Goal: Task Accomplishment & Management: Complete application form

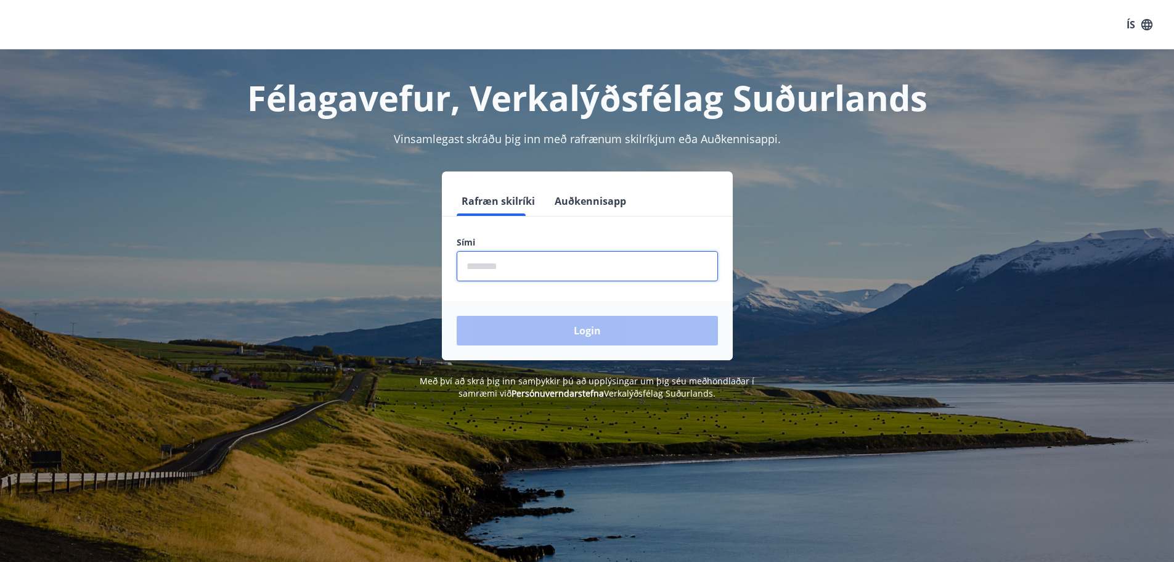
click at [550, 271] on input "phone" at bounding box center [587, 266] width 261 height 30
type input "********"
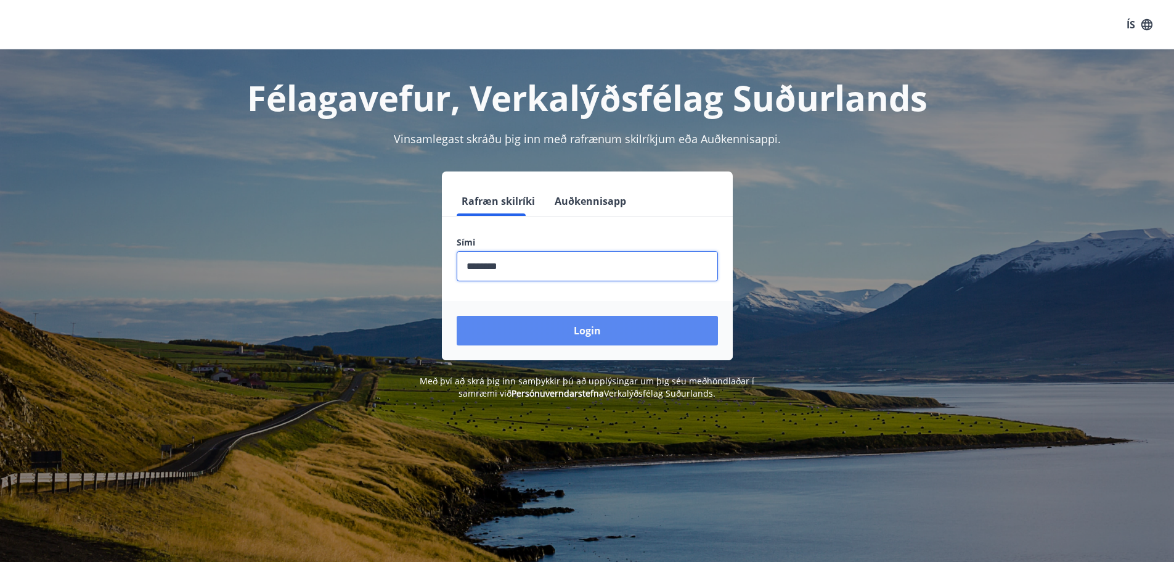
click at [587, 332] on button "Login" at bounding box center [587, 331] width 261 height 30
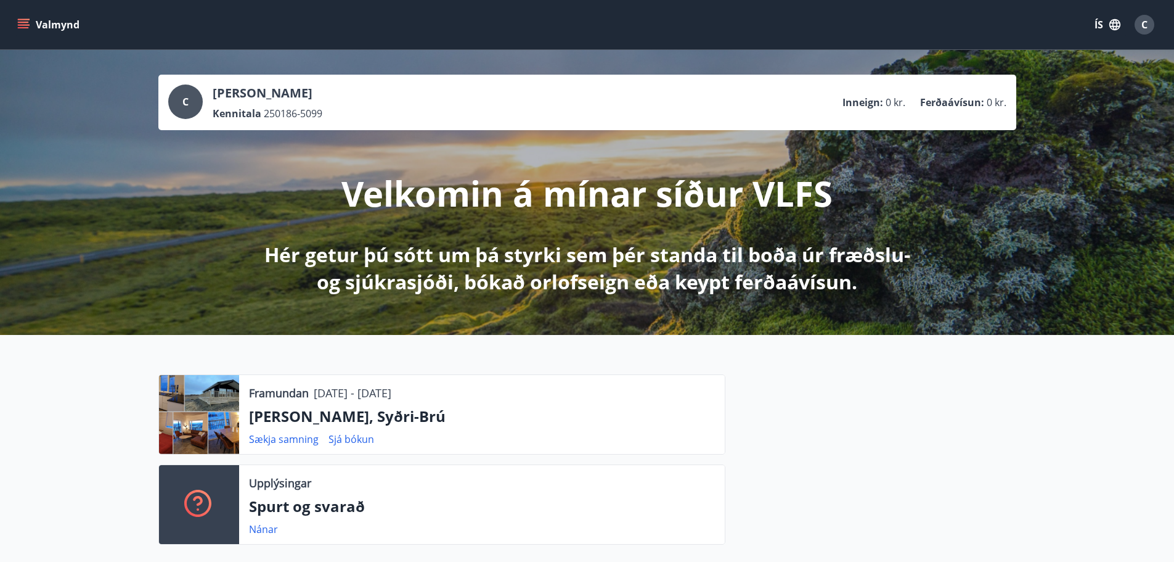
click at [21, 17] on button "Valmynd" at bounding box center [50, 25] width 70 height 22
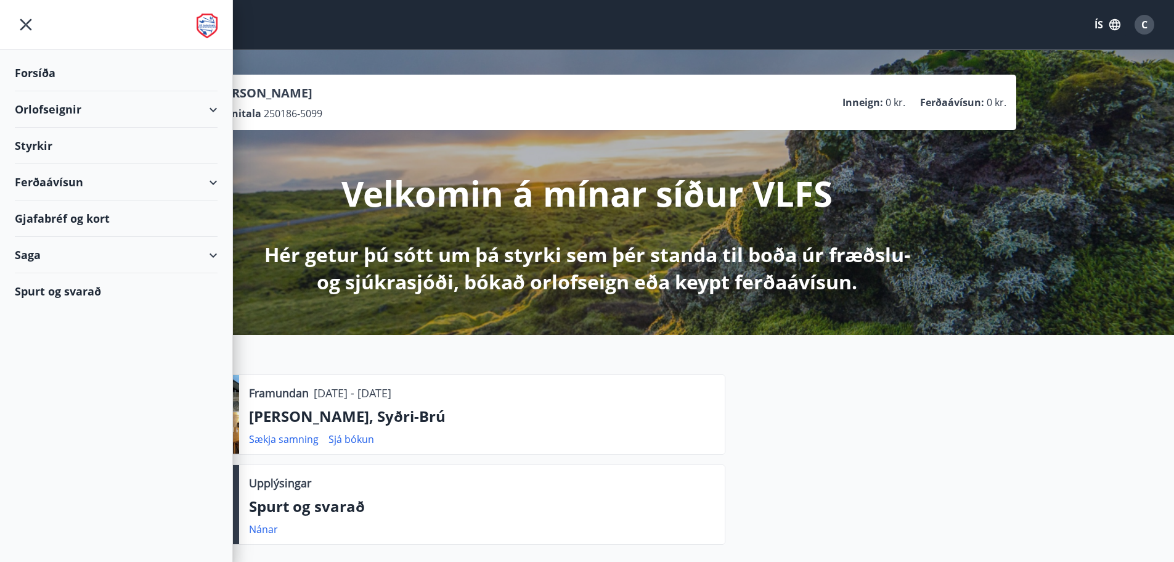
click at [38, 141] on div "Styrkir" at bounding box center [116, 146] width 203 height 36
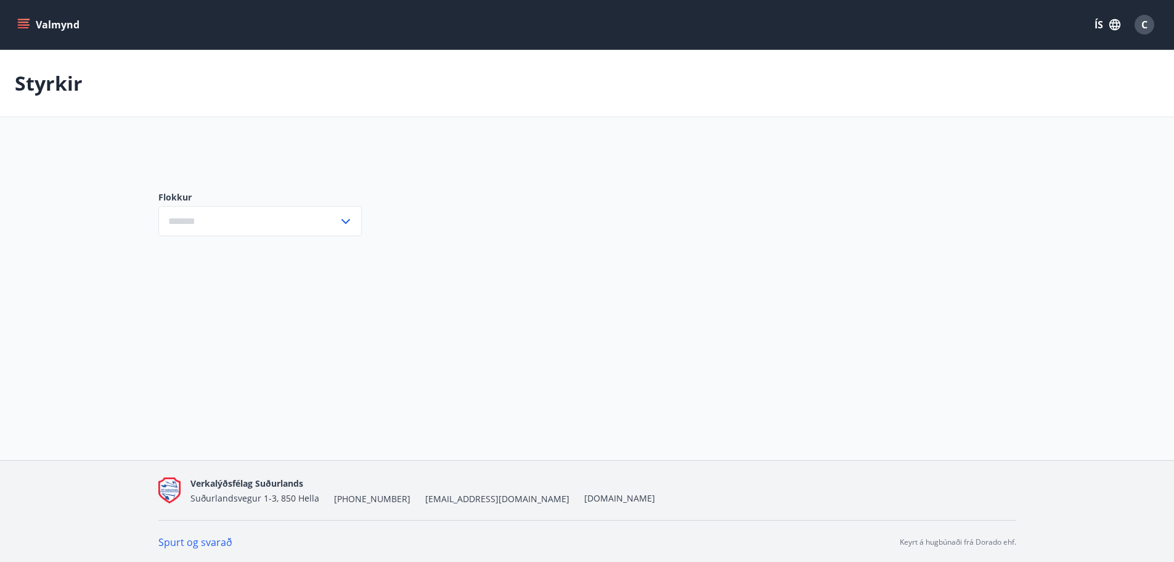
type input "***"
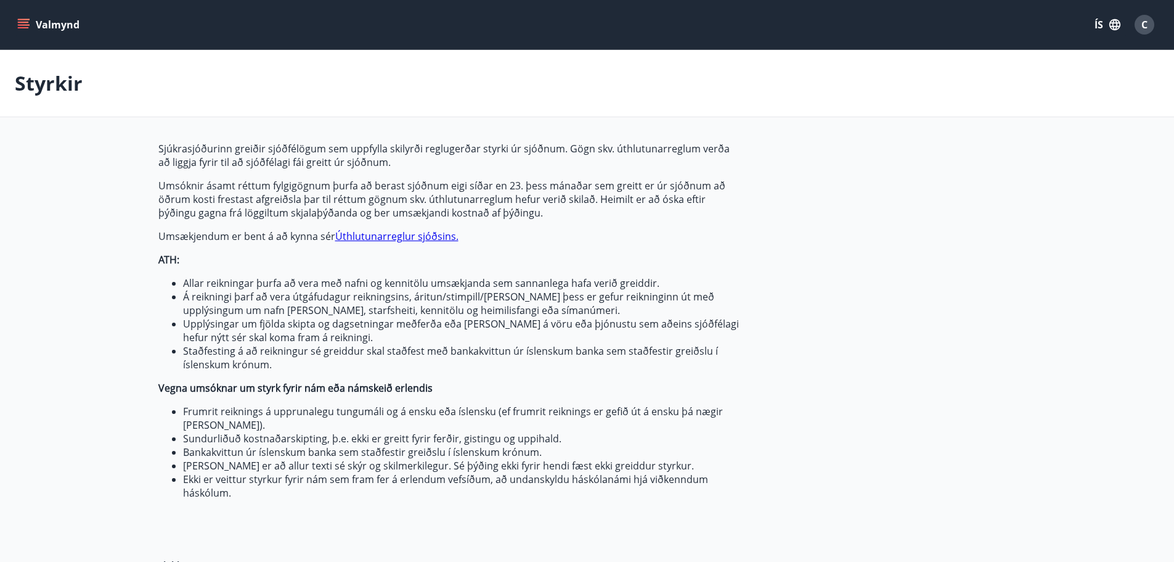
click at [1099, 22] on button "ÍS" at bounding box center [1107, 25] width 39 height 22
click at [957, 79] on span "English" at bounding box center [960, 78] width 30 height 12
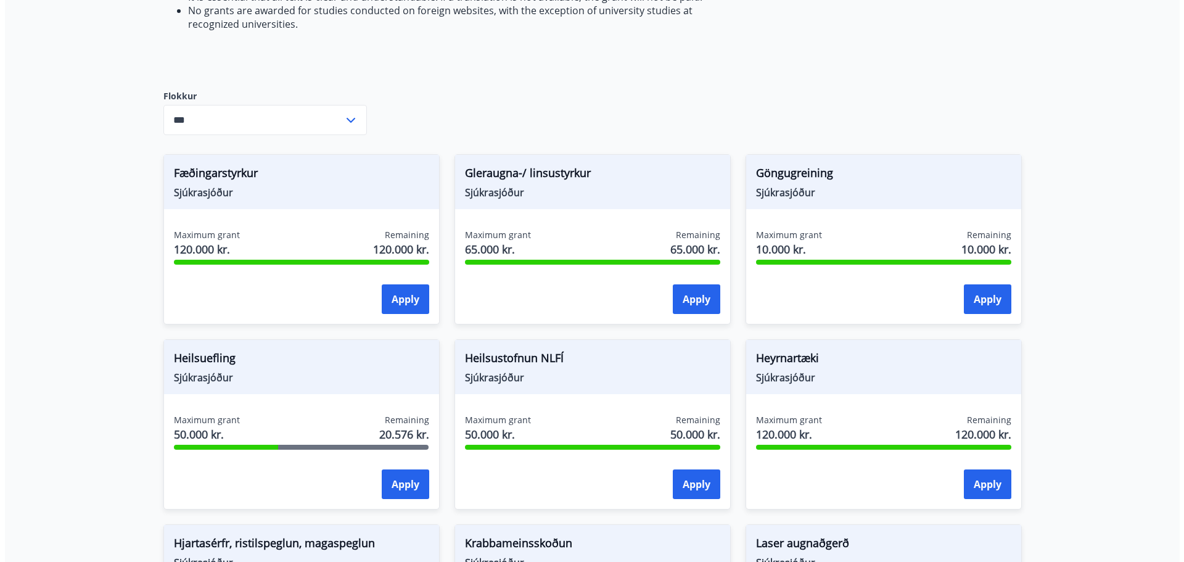
scroll to position [616, 0]
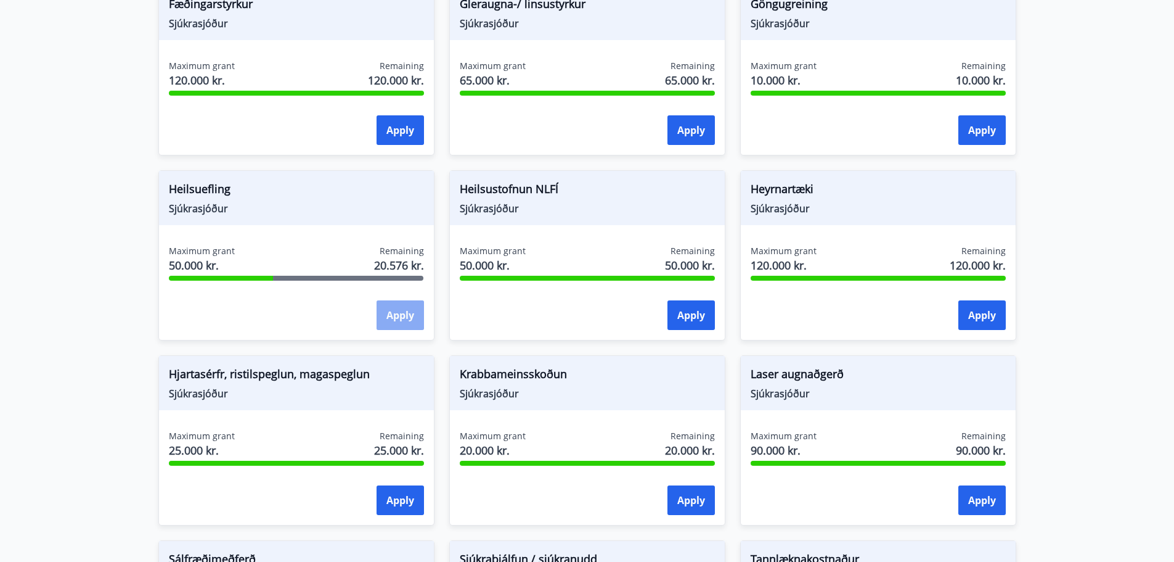
click at [409, 319] on button "Apply" at bounding box center [400, 315] width 47 height 30
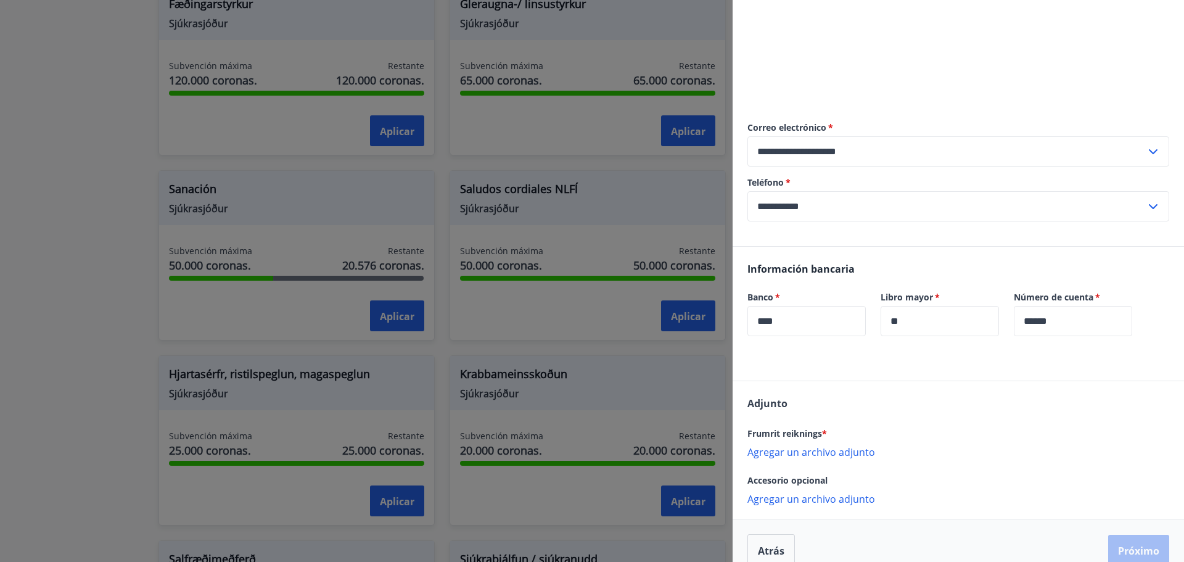
scroll to position [245, 0]
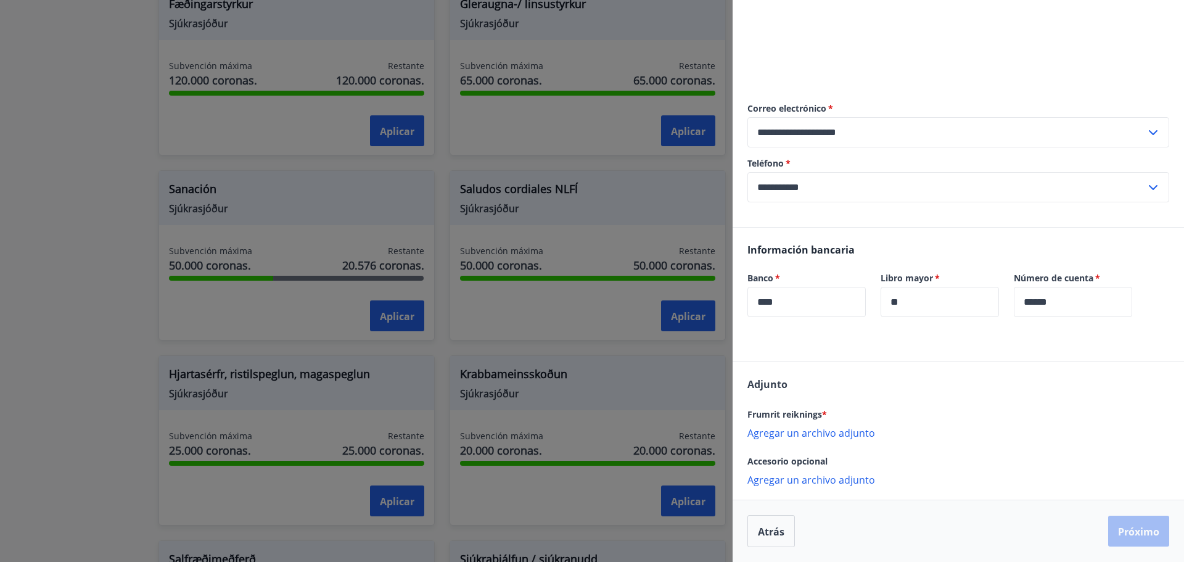
click at [828, 435] on font "Agregar un archivo adjunto" at bounding box center [811, 433] width 128 height 14
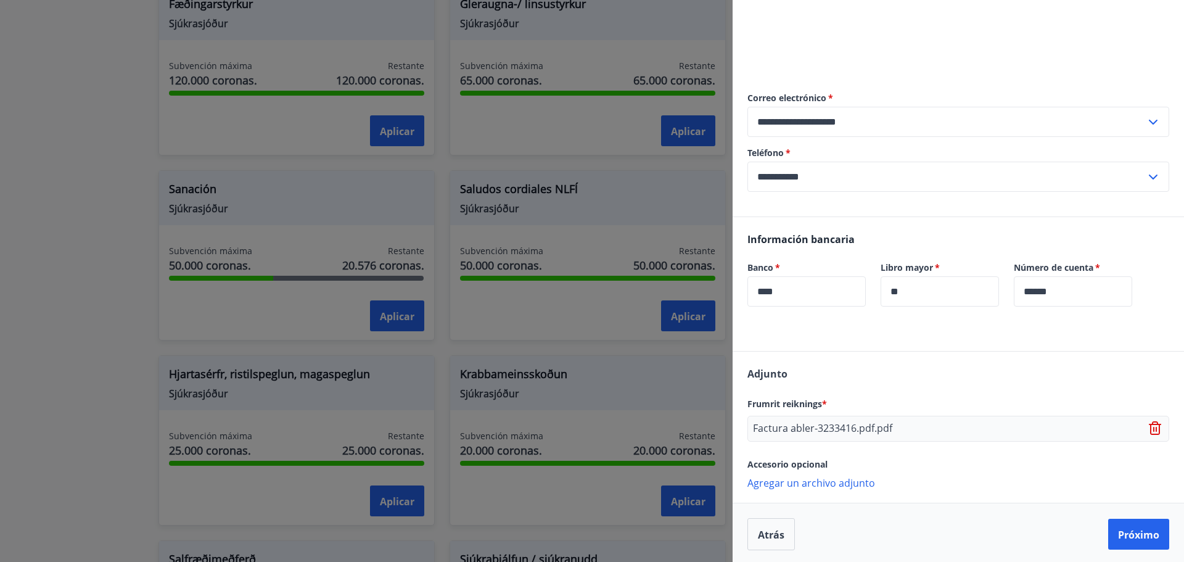
scroll to position [258, 0]
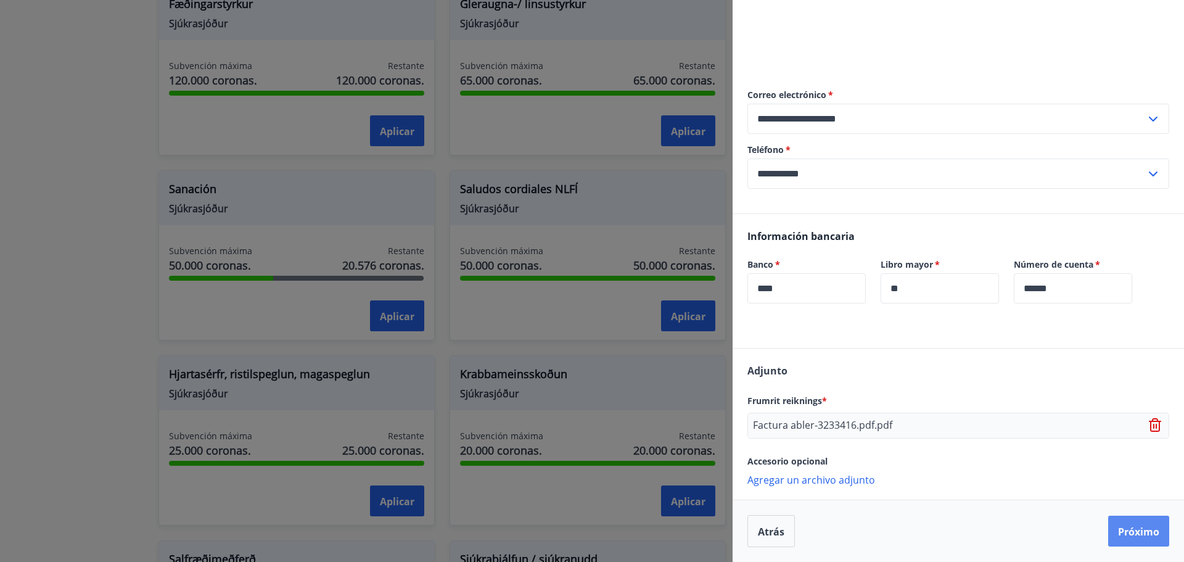
click at [1126, 526] on font "Próximo" at bounding box center [1138, 532] width 41 height 14
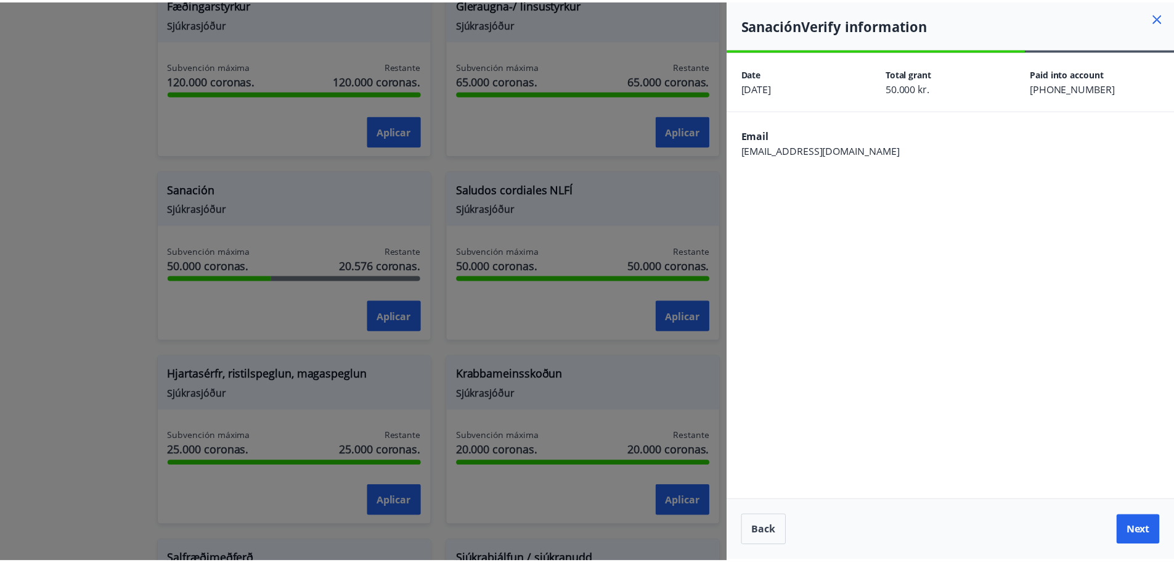
scroll to position [0, 0]
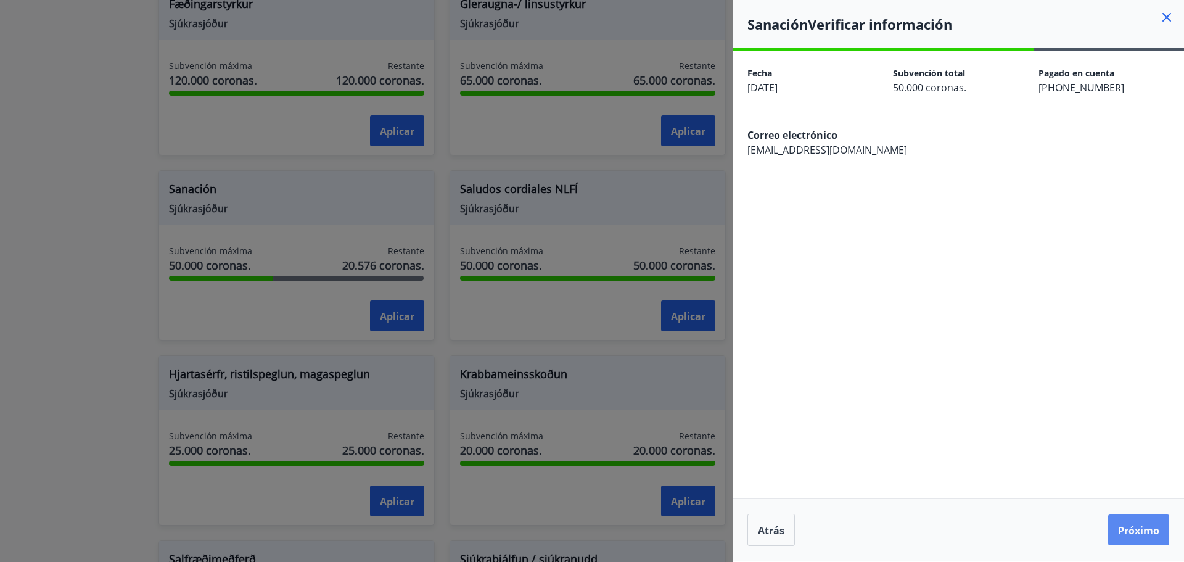
click at [1147, 528] on font "Próximo" at bounding box center [1138, 530] width 41 height 14
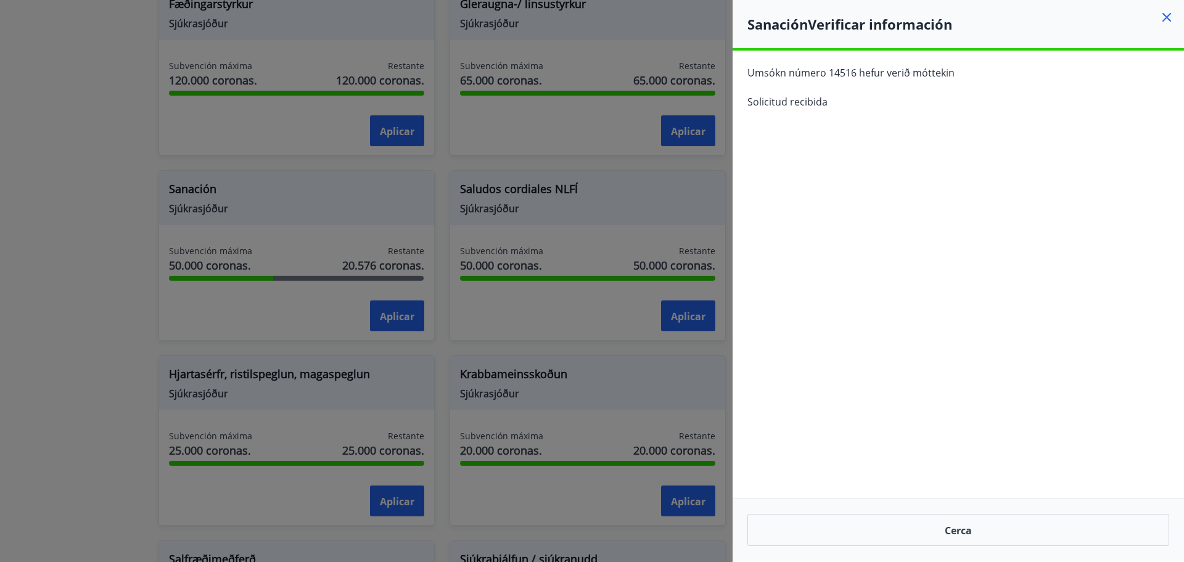
click at [1165, 14] on icon at bounding box center [1166, 17] width 15 height 15
